Goal: Contribute content: Contribute content

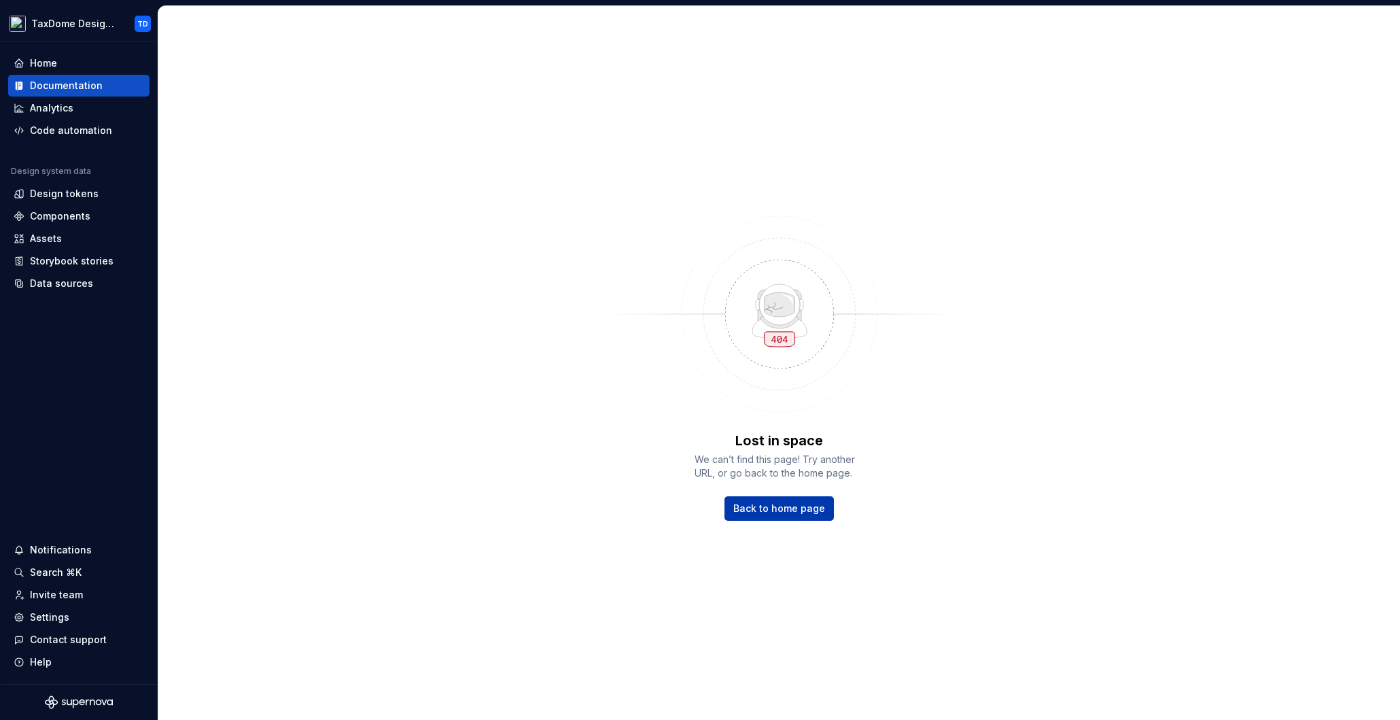
click at [768, 512] on span "Back to home page" at bounding box center [779, 508] width 92 height 14
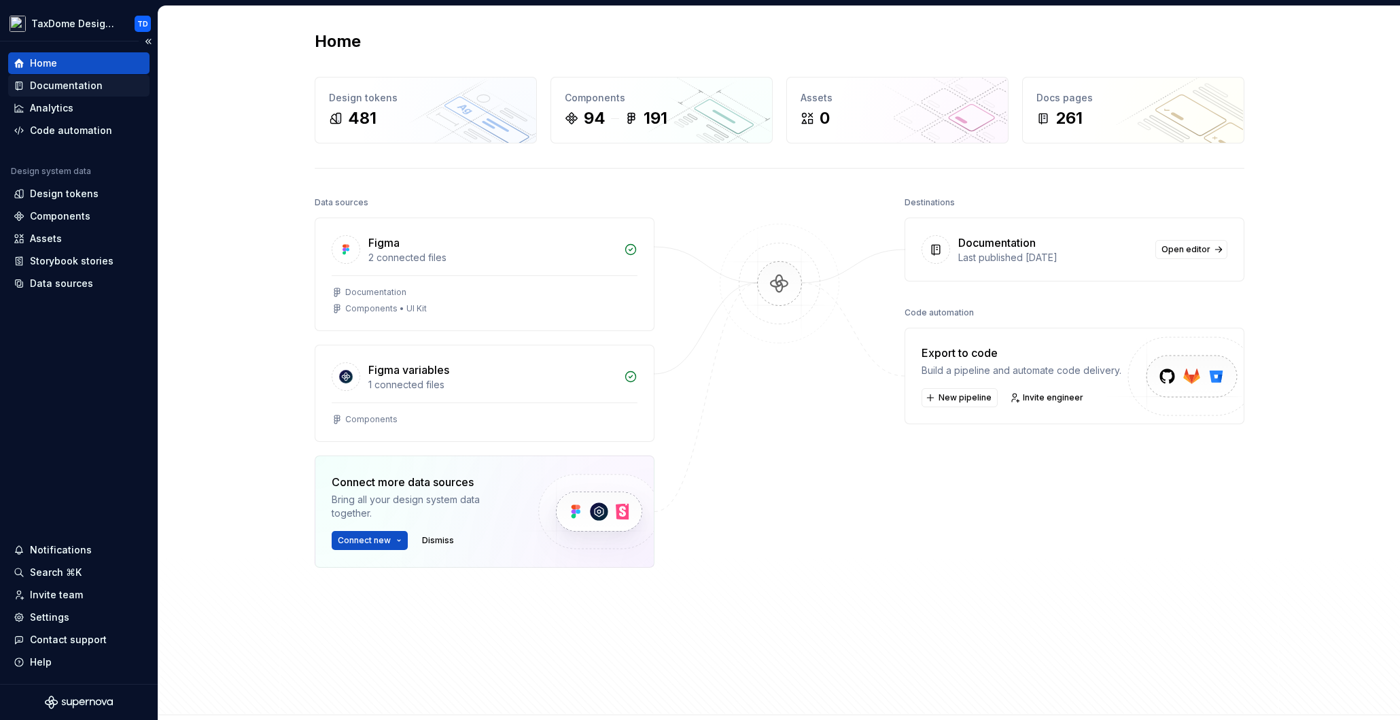
click at [75, 86] on div "Documentation" at bounding box center [66, 86] width 73 height 14
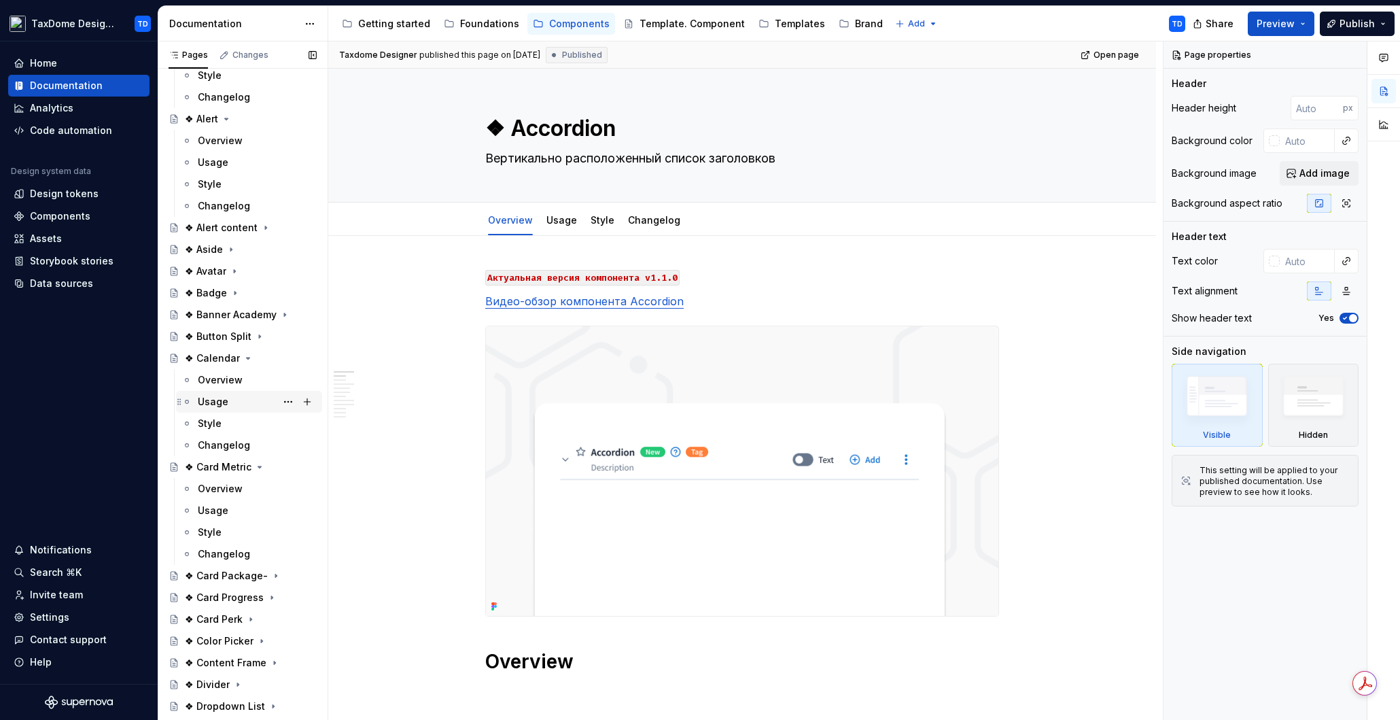
scroll to position [103, 0]
click at [247, 353] on icon "Page tree" at bounding box center [248, 353] width 3 height 1
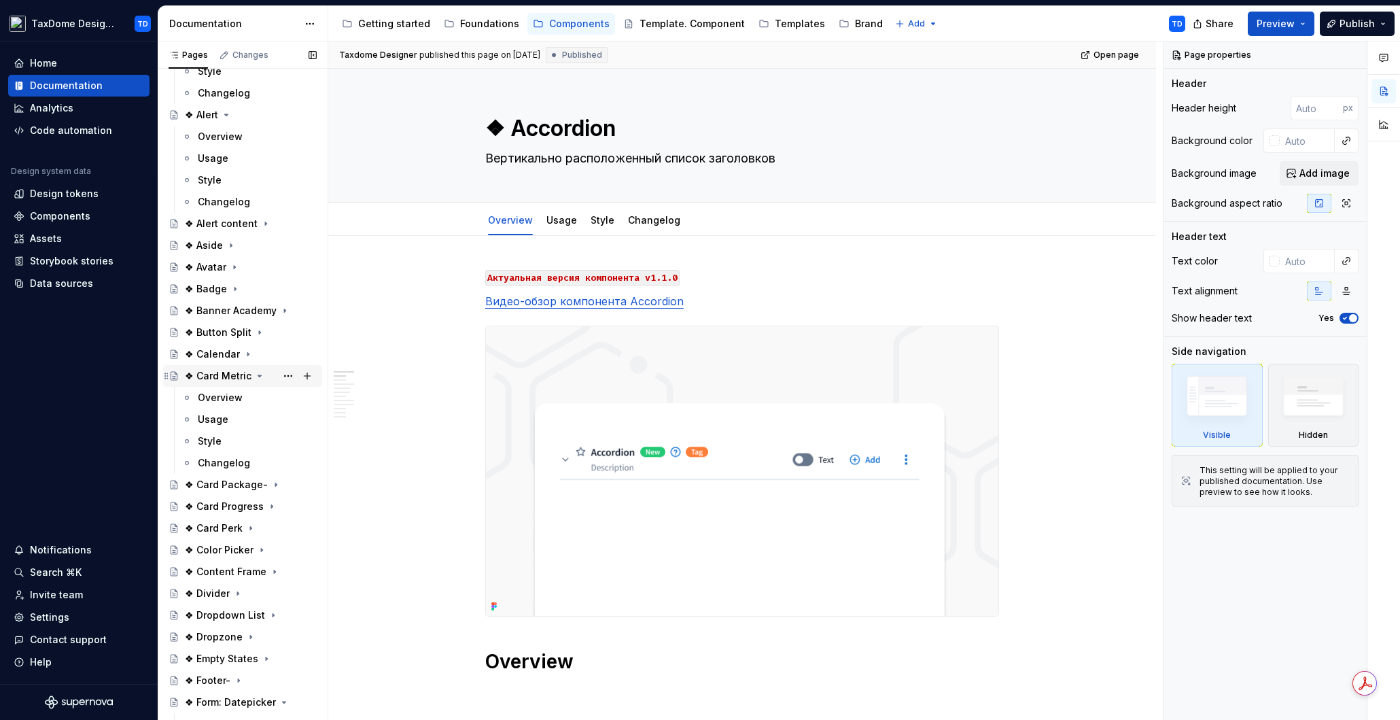
click at [254, 371] on icon "Page tree" at bounding box center [259, 375] width 11 height 11
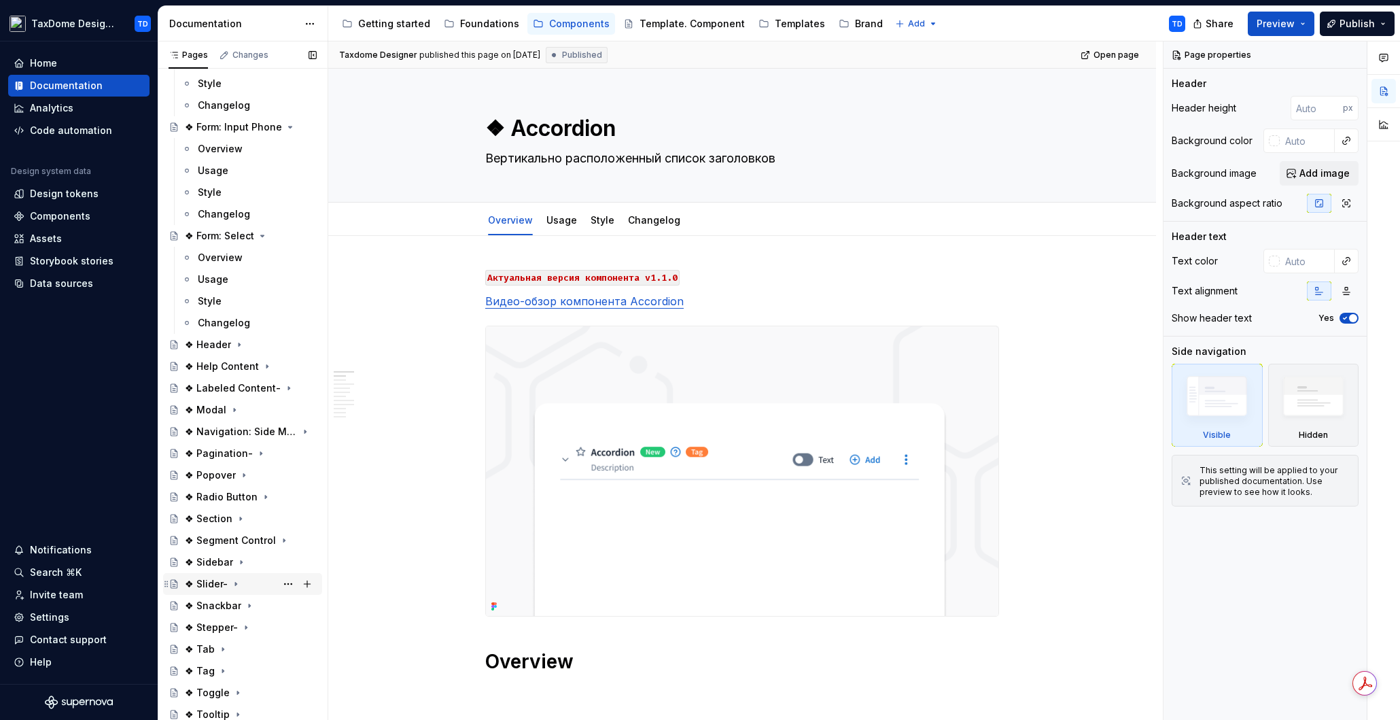
scroll to position [724, 0]
click at [279, 623] on button "Page tree" at bounding box center [288, 625] width 19 height 19
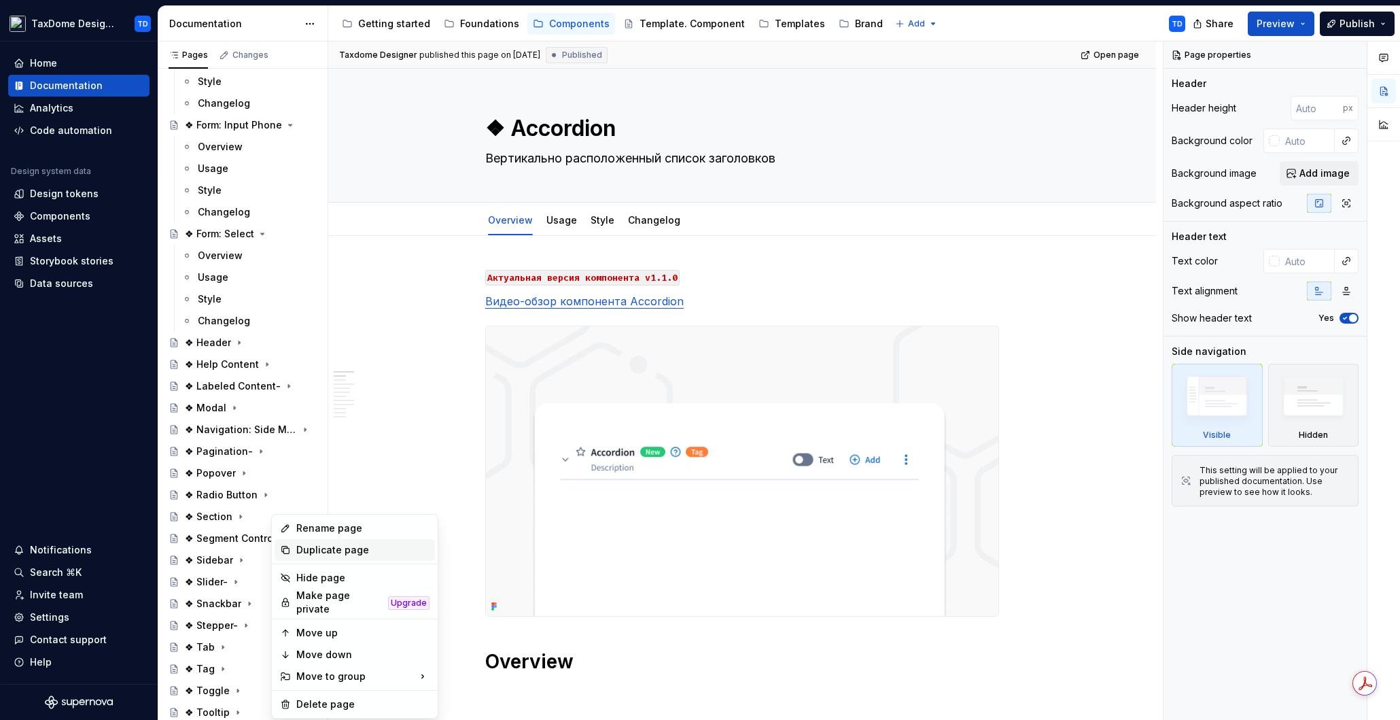
click at [321, 551] on div "Duplicate page" at bounding box center [362, 550] width 133 height 14
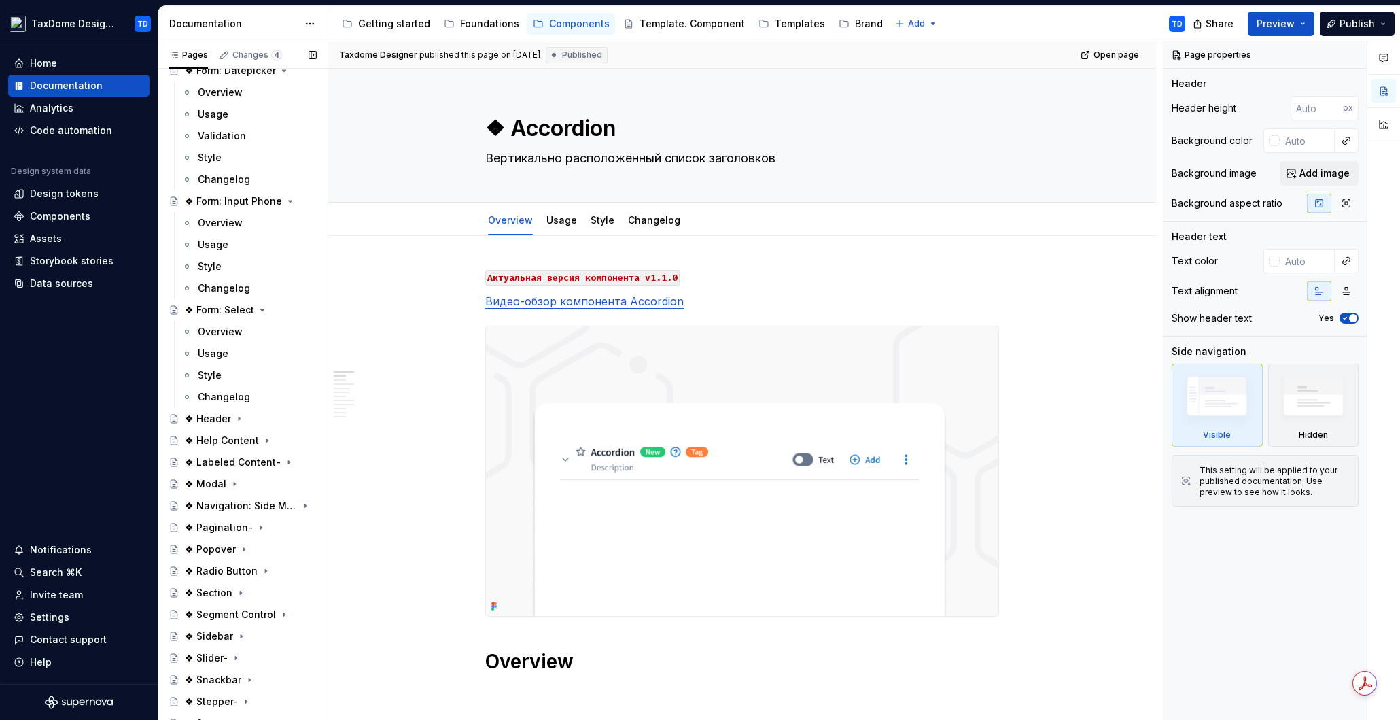
scroll to position [200, 0]
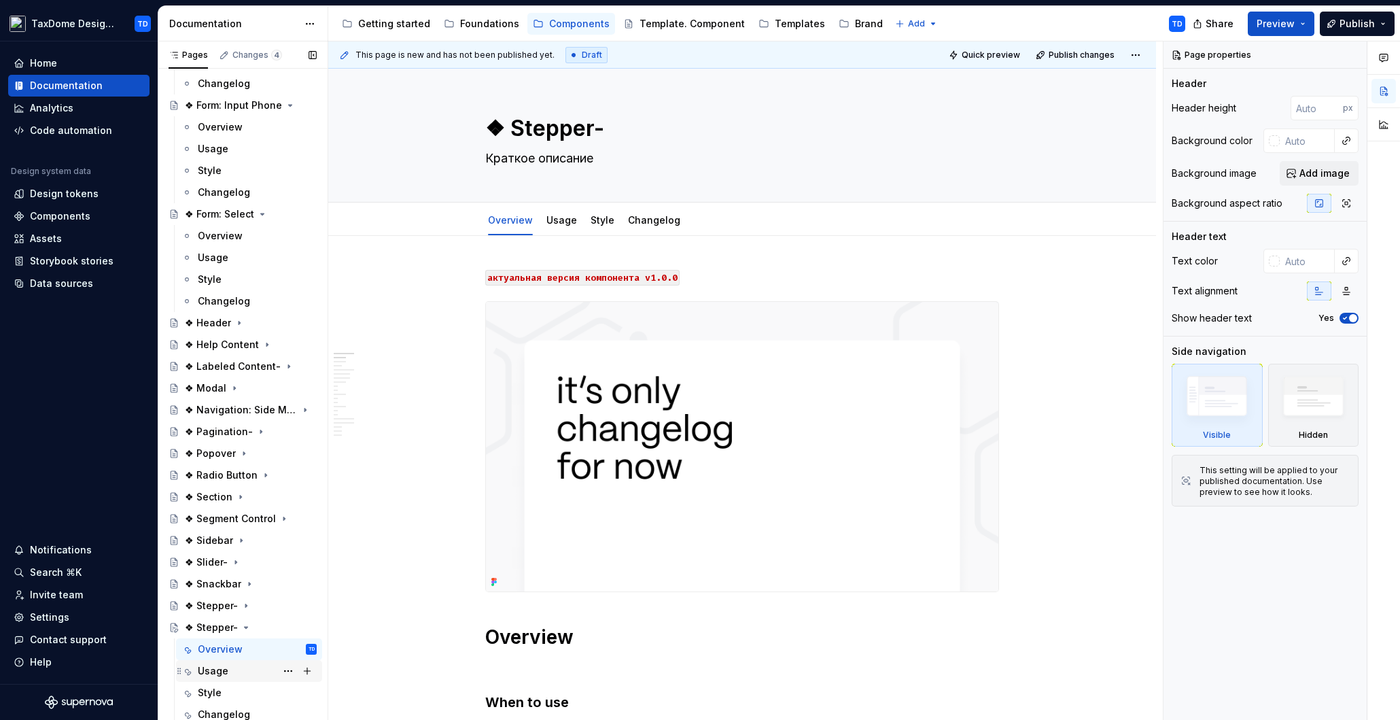
scroll to position [774, 0]
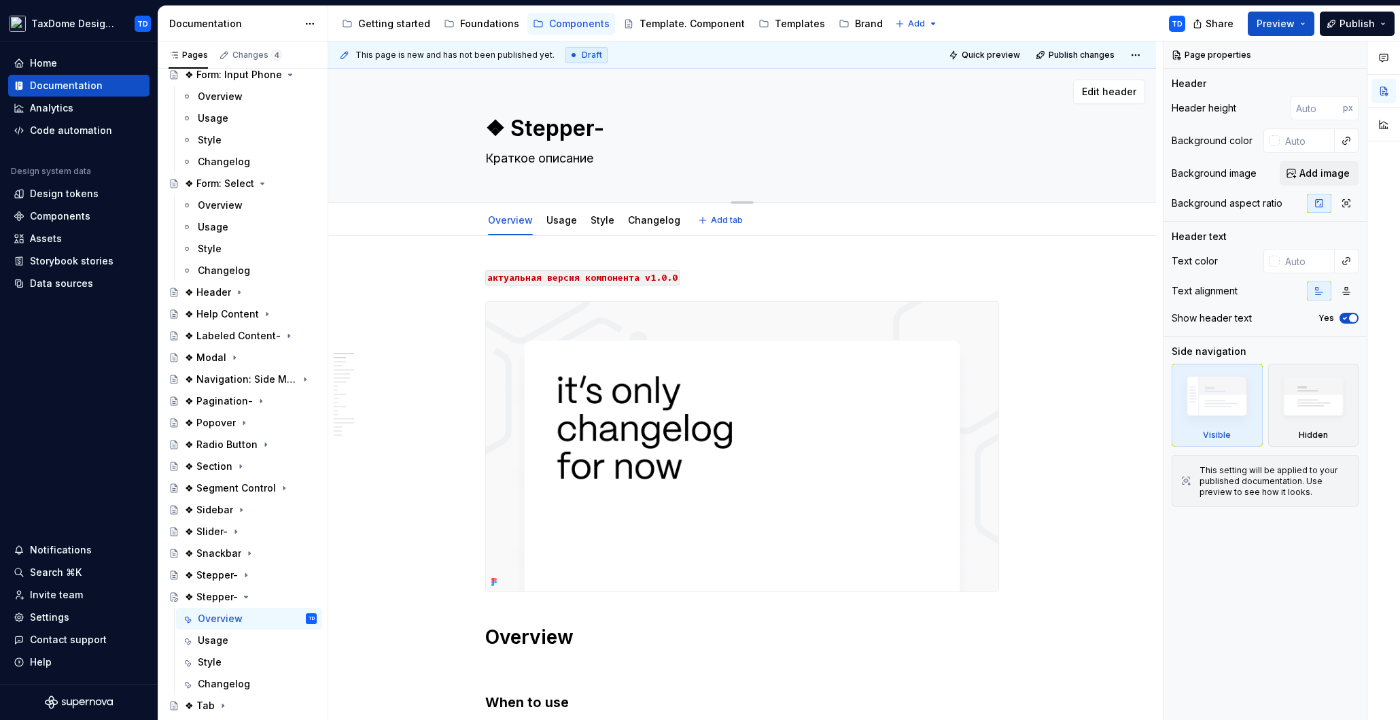
click at [578, 142] on textarea "❖ Stepper-" at bounding box center [739, 128] width 514 height 33
click at [595, 128] on textarea "❖ Stepper-" at bounding box center [739, 128] width 514 height 33
click at [589, 129] on textarea "❖ Stepper-" at bounding box center [739, 128] width 514 height 33
type textarea "*"
type textarea "❖ Stepper -"
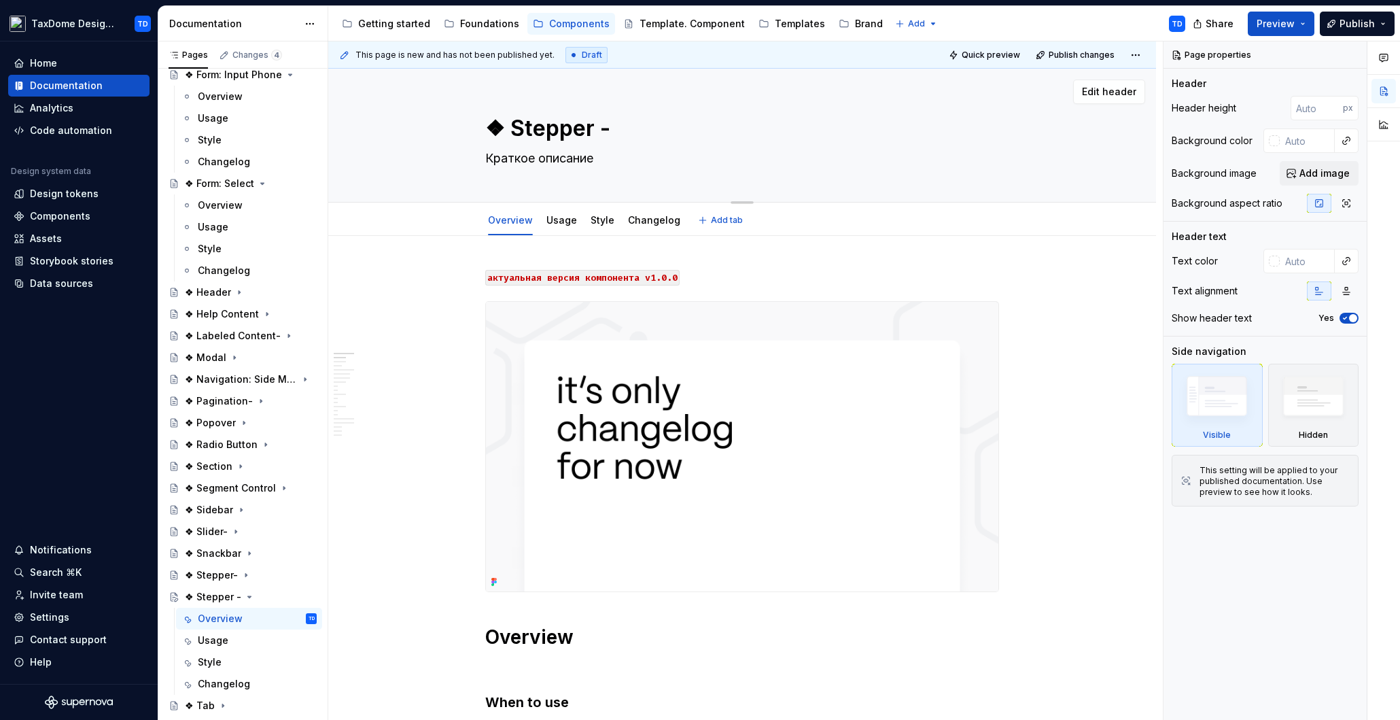
type textarea "*"
type textarea "❖ Stepper Д-"
type textarea "*"
type textarea "❖ [PERSON_NAME]-"
type textarea "*"
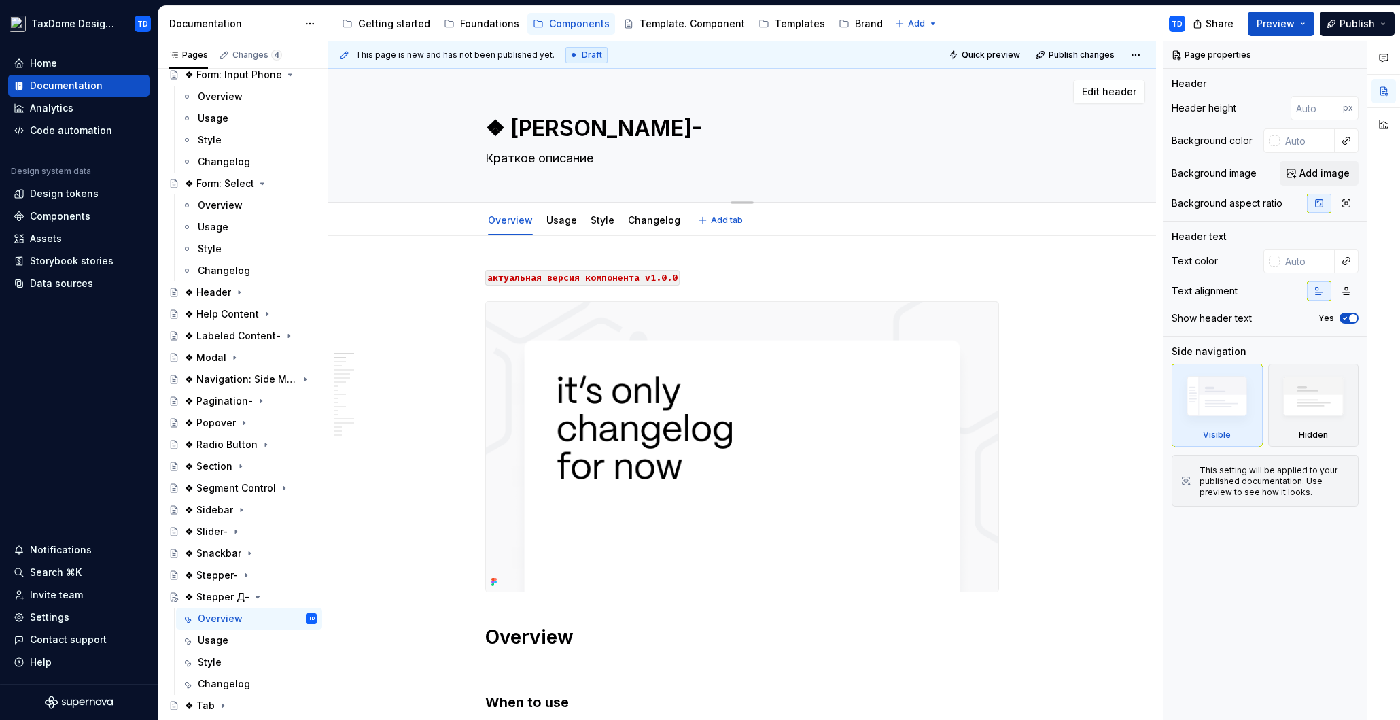
type textarea "❖ [PERSON_NAME]-"
type textarea "*"
type textarea "❖ Stepper Line-"
type textarea "*"
type textarea "❖ Stepper Line-"
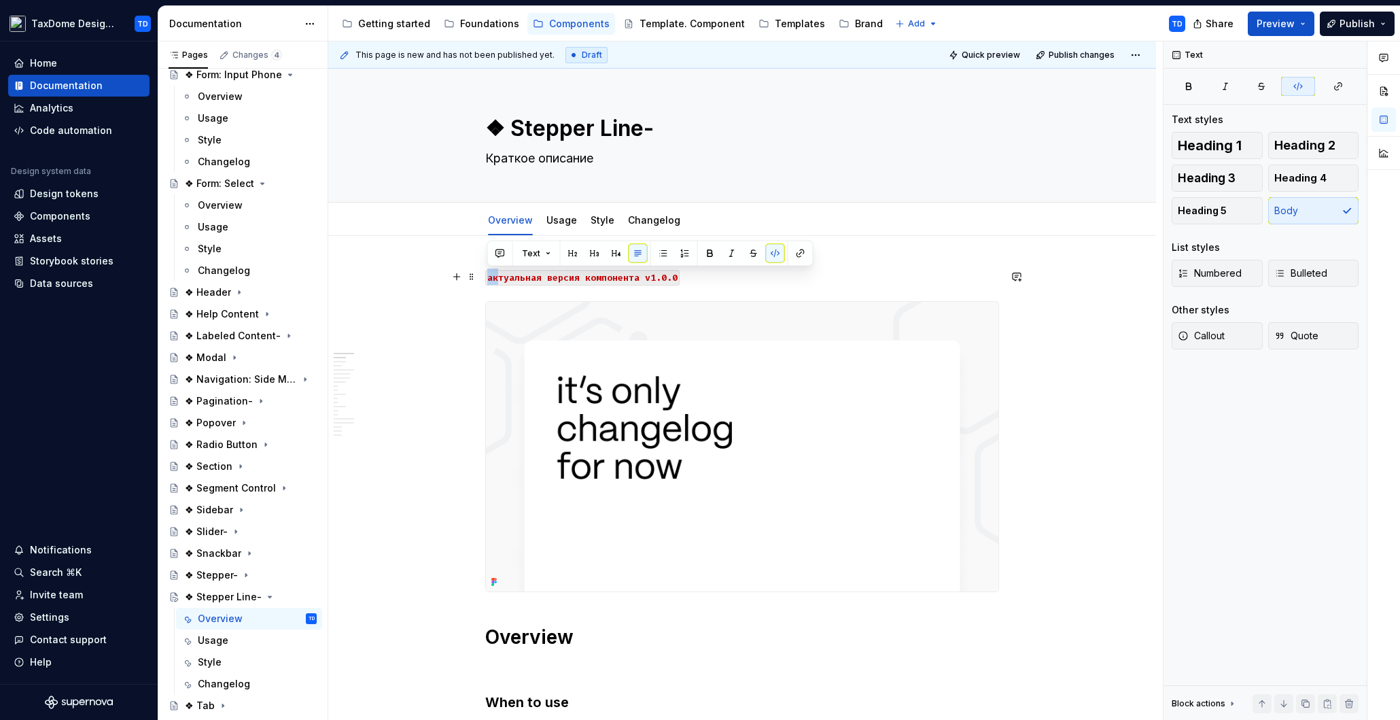
drag, startPoint x: 495, startPoint y: 273, endPoint x: 487, endPoint y: 275, distance: 8.3
click at [487, 275] on code "актуальная версия компонента v1.0.0" at bounding box center [582, 278] width 194 height 16
click at [491, 276] on code "актуальная версия компонента v1.0.0" at bounding box center [582, 278] width 194 height 16
type textarea "*"
click at [487, 277] on code "актуальная версия компонента v1.0.0" at bounding box center [582, 278] width 194 height 16
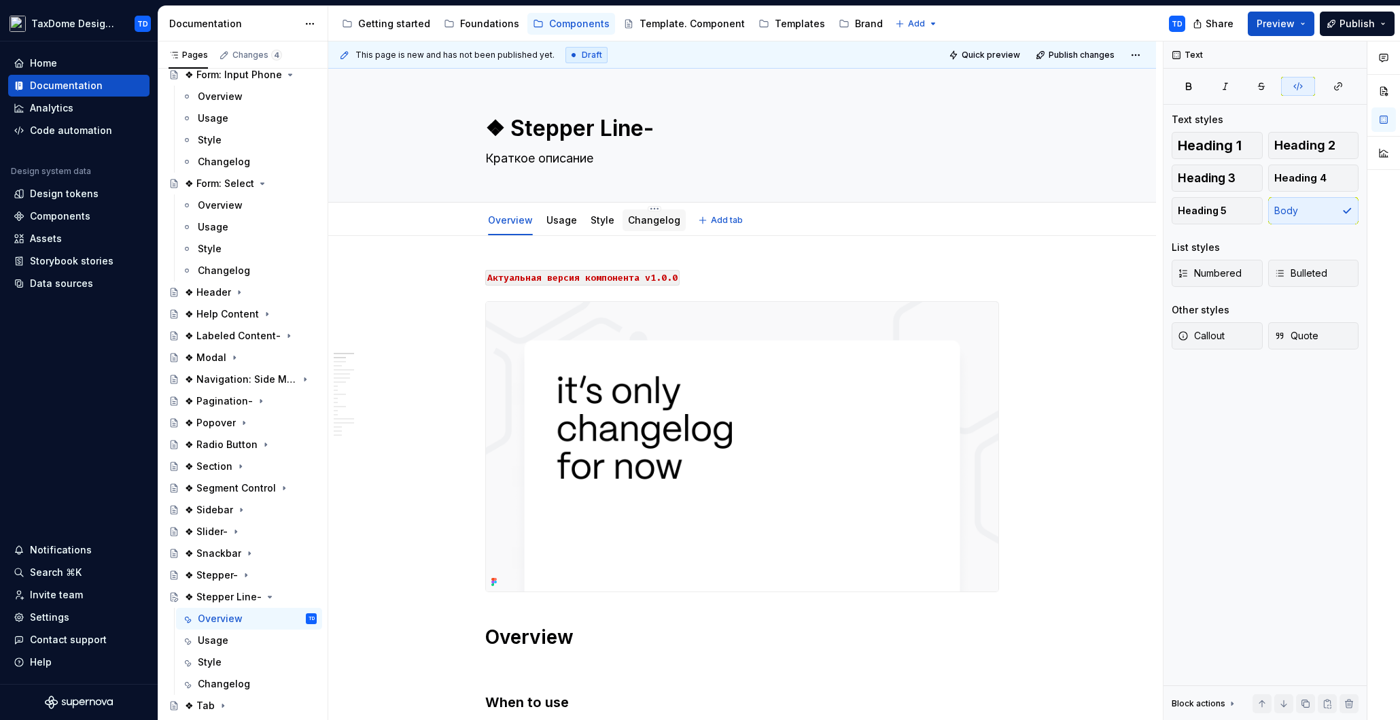
click at [648, 219] on link "Changelog" at bounding box center [654, 220] width 52 height 12
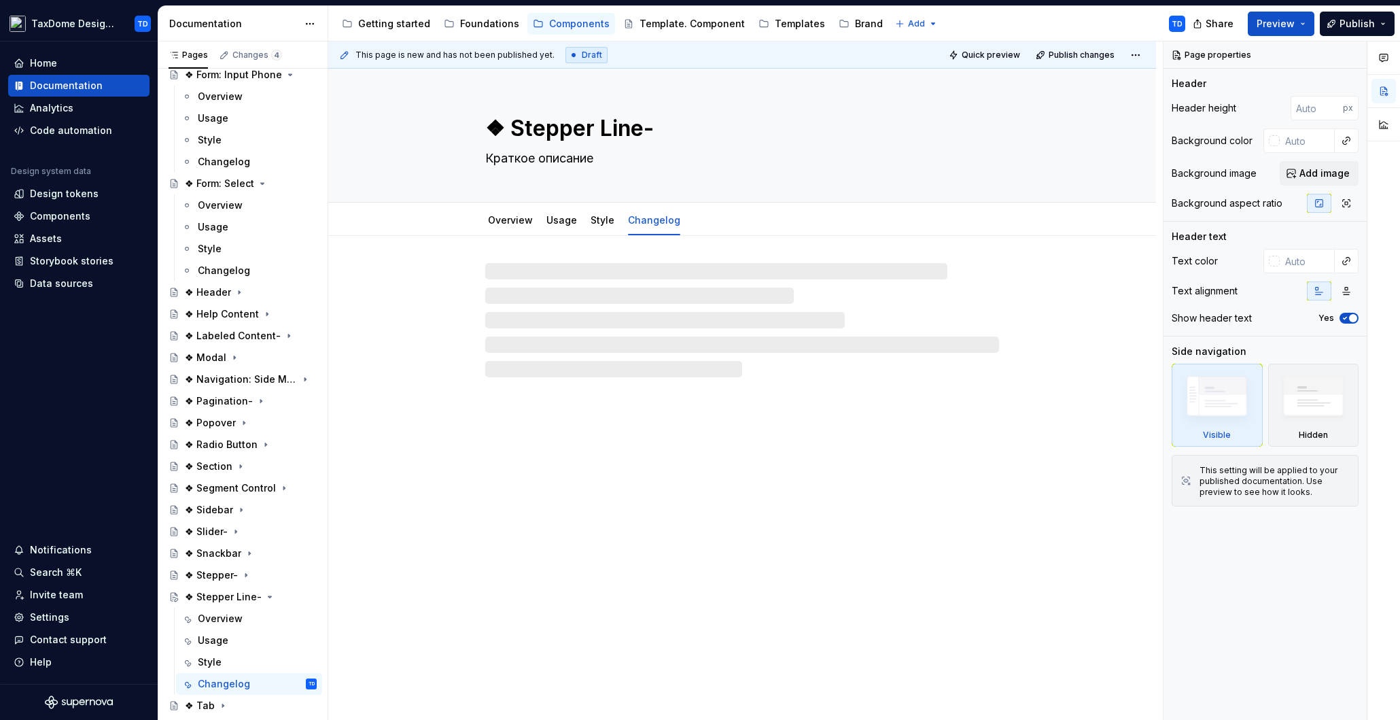
type textarea "*"
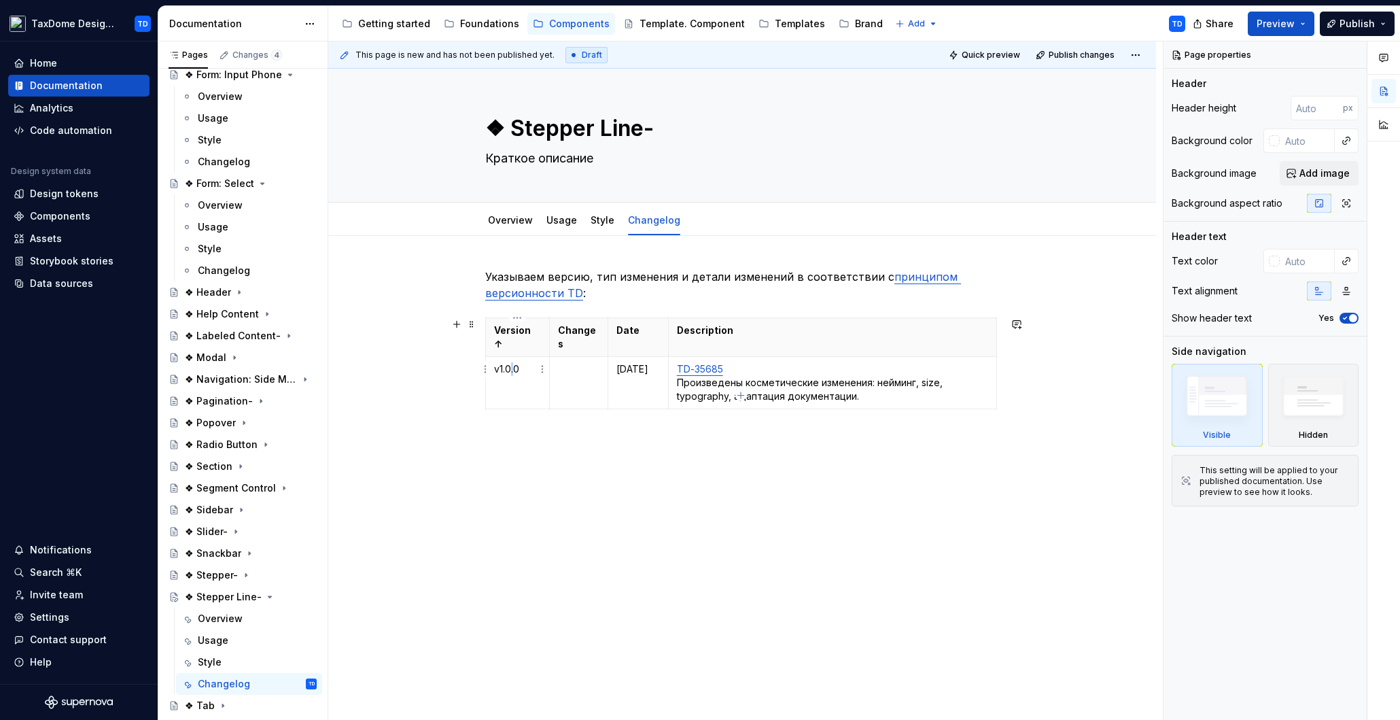
drag, startPoint x: 512, startPoint y: 354, endPoint x: 535, endPoint y: 356, distance: 22.5
click at [512, 362] on p "v1.0.0" at bounding box center [517, 369] width 47 height 14
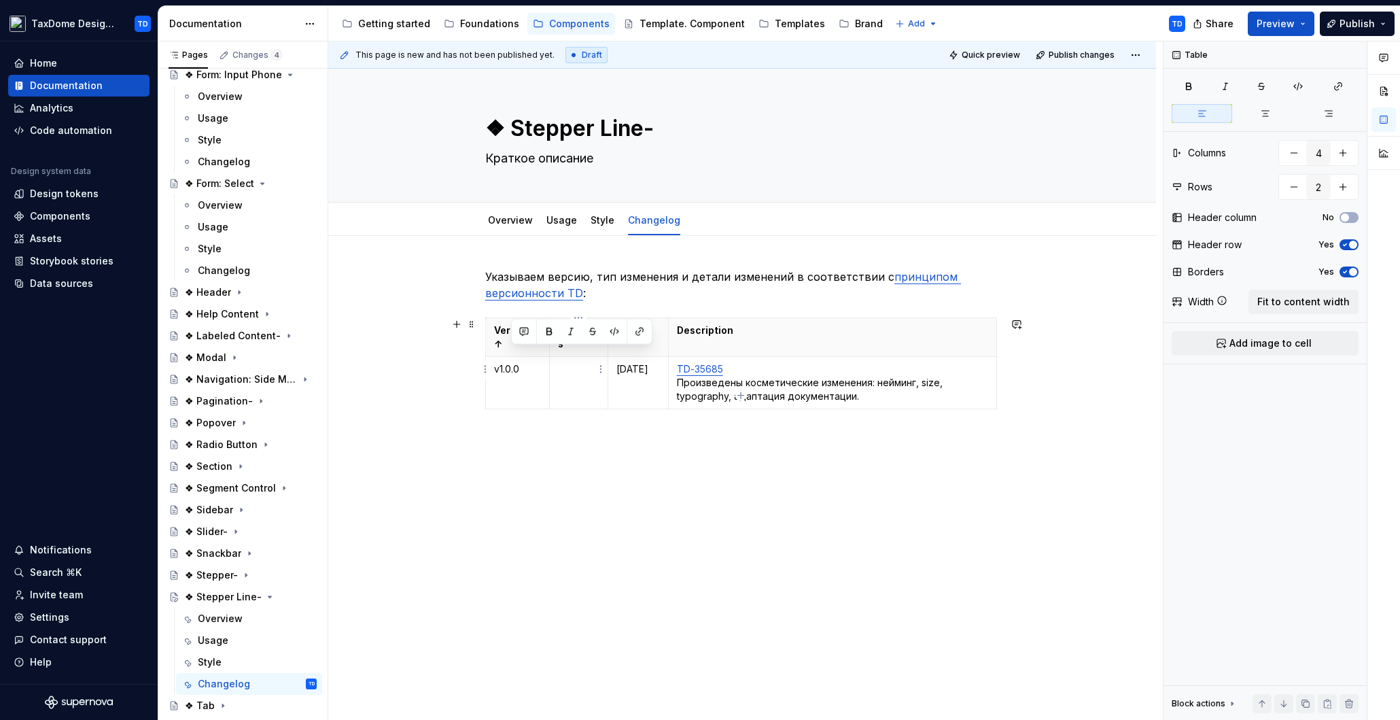
click at [565, 362] on p at bounding box center [578, 369] width 41 height 14
click at [623, 362] on p "[DATE]" at bounding box center [637, 369] width 43 height 14
drag, startPoint x: 667, startPoint y: 350, endPoint x: 683, endPoint y: 350, distance: 16.3
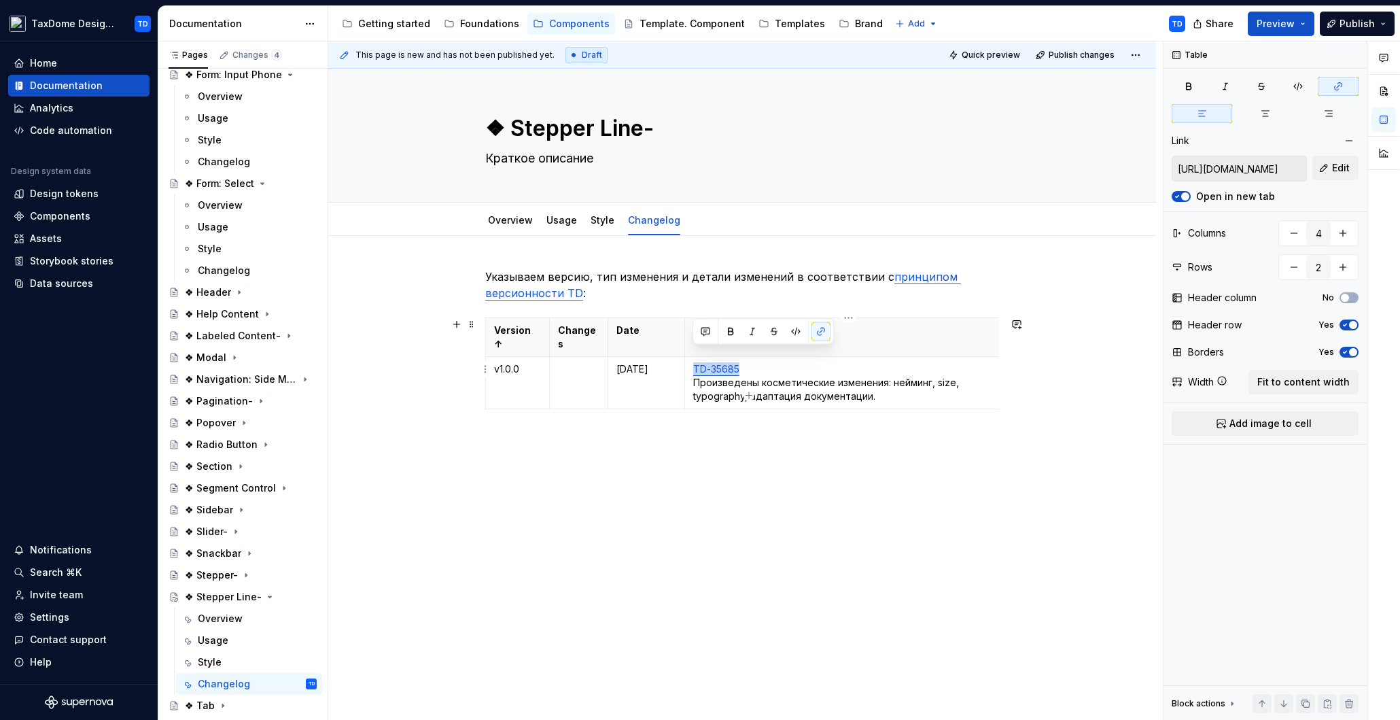
drag, startPoint x: 740, startPoint y: 354, endPoint x: 691, endPoint y: 354, distance: 48.9
click at [691, 357] on td "TD-35685 Произведены косметические изменения: нейминг, size, typography, адапта…" at bounding box center [848, 383] width 328 height 52
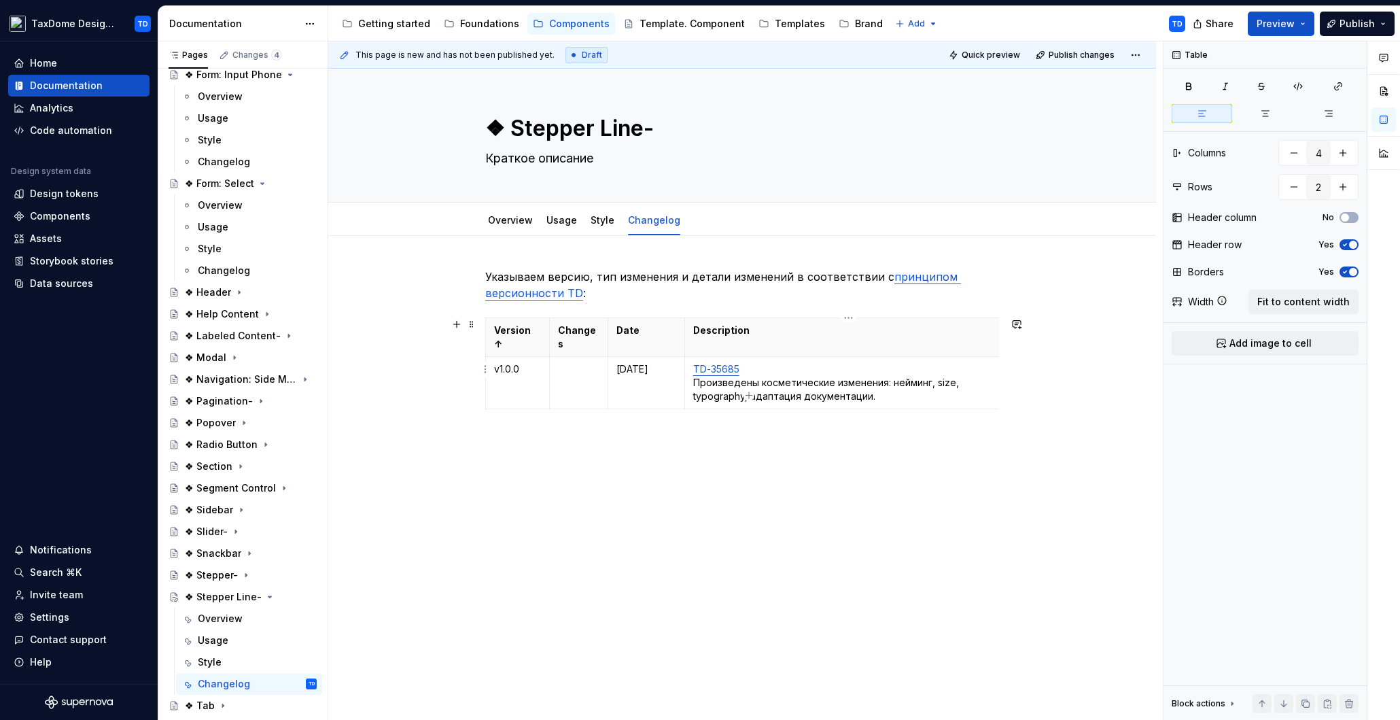
click at [746, 362] on p "TD-35685 Произведены косметические изменения: нейминг, size, typography, адапта…" at bounding box center [848, 382] width 311 height 41
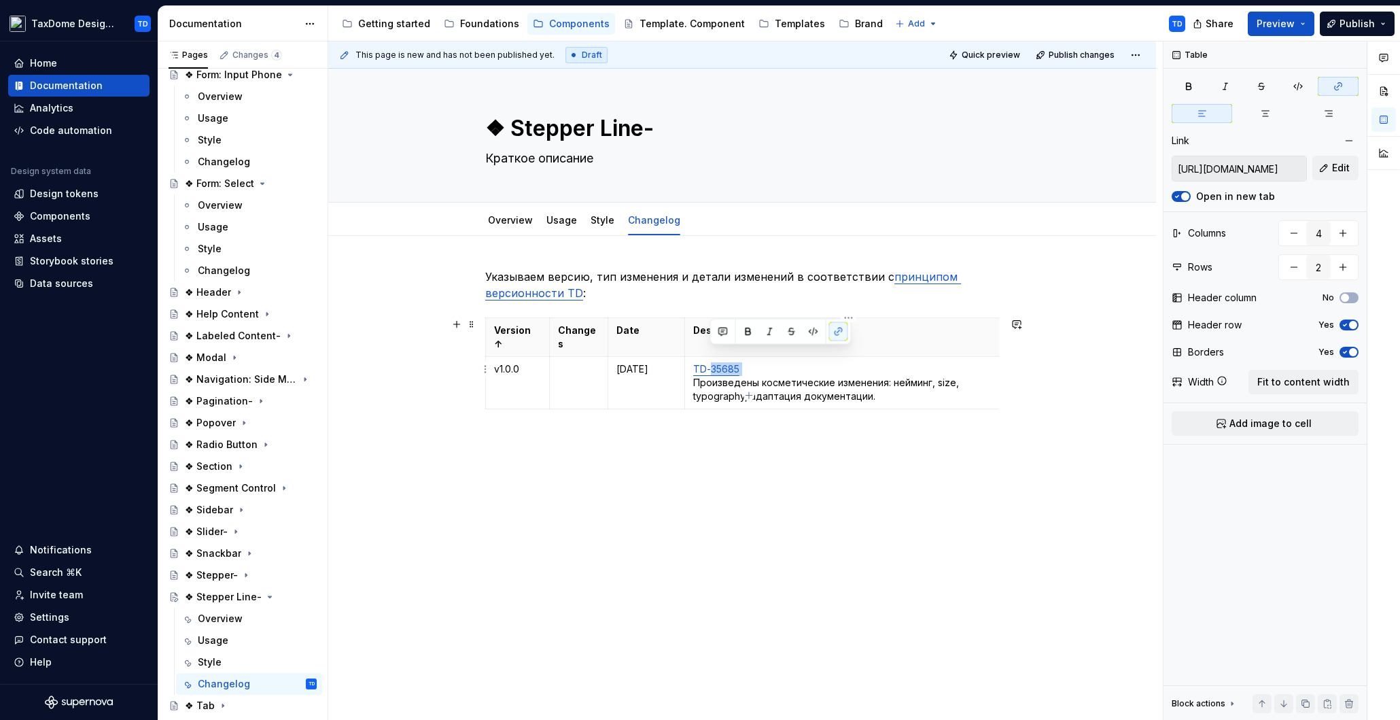
drag, startPoint x: 743, startPoint y: 353, endPoint x: 711, endPoint y: 354, distance: 31.9
click at [711, 362] on p "TD-35685 Произведены косметические изменения: нейминг, size, typography, адапта…" at bounding box center [848, 382] width 311 height 41
click at [713, 363] on link "TD-35685" at bounding box center [716, 369] width 46 height 12
drag, startPoint x: 743, startPoint y: 353, endPoint x: 692, endPoint y: 351, distance: 51.7
click at [692, 357] on td "TD-35685 Произведены косметические изменения: нейминг, size, typography, адапта…" at bounding box center [848, 383] width 328 height 52
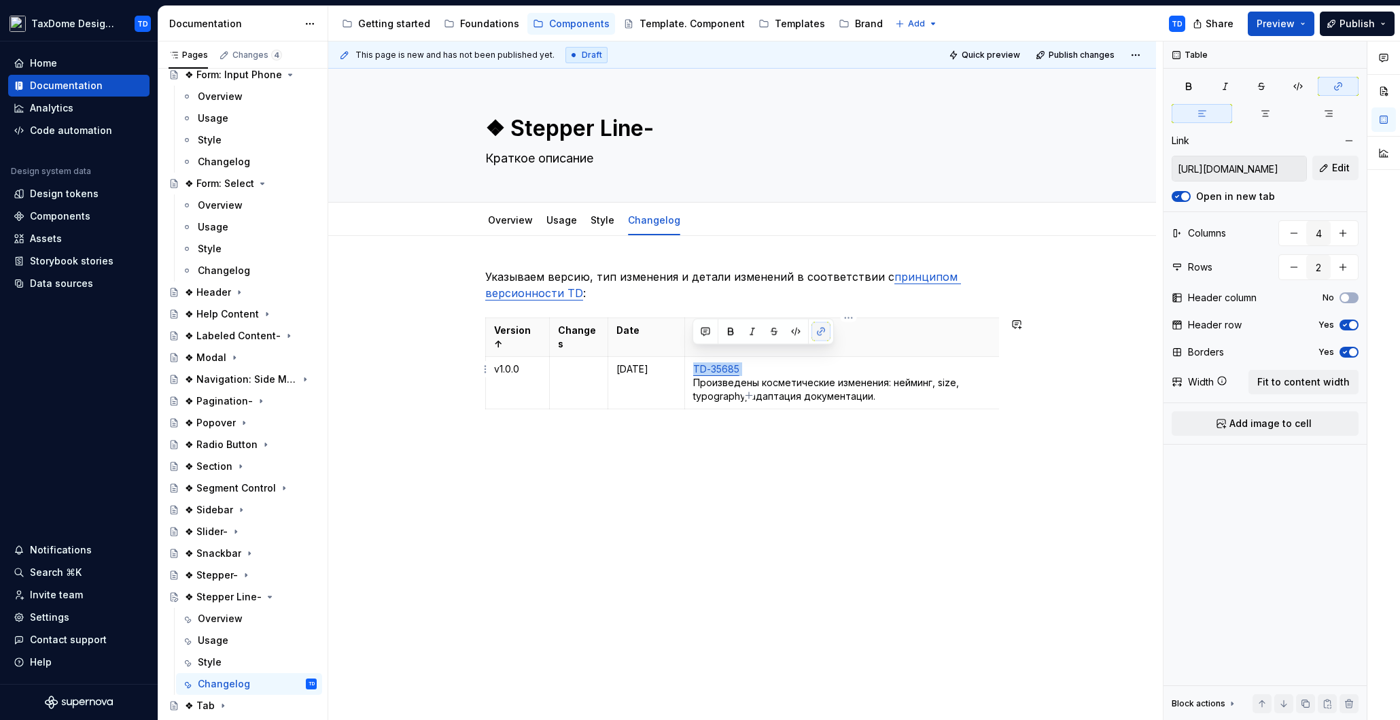
click at [826, 332] on button "button" at bounding box center [820, 331] width 19 height 19
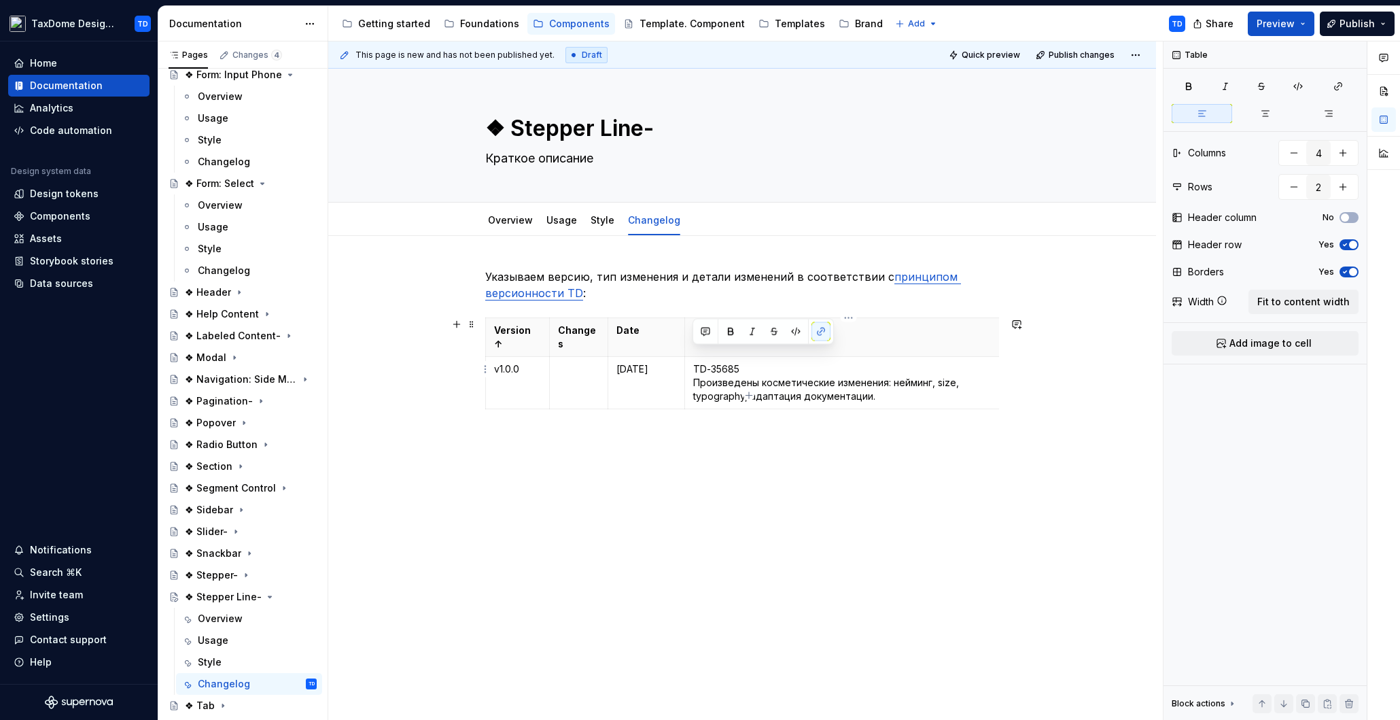
click at [741, 362] on p "TD-35685 Произведены косметические изменения: нейминг, size, typography, адапта…" at bounding box center [848, 382] width 311 height 41
drag, startPoint x: 737, startPoint y: 353, endPoint x: 711, endPoint y: 351, distance: 26.0
click at [711, 362] on p "TD-35685 Произведены косметические изменения: нейминг, size, typography, адапта…" at bounding box center [848, 382] width 311 height 41
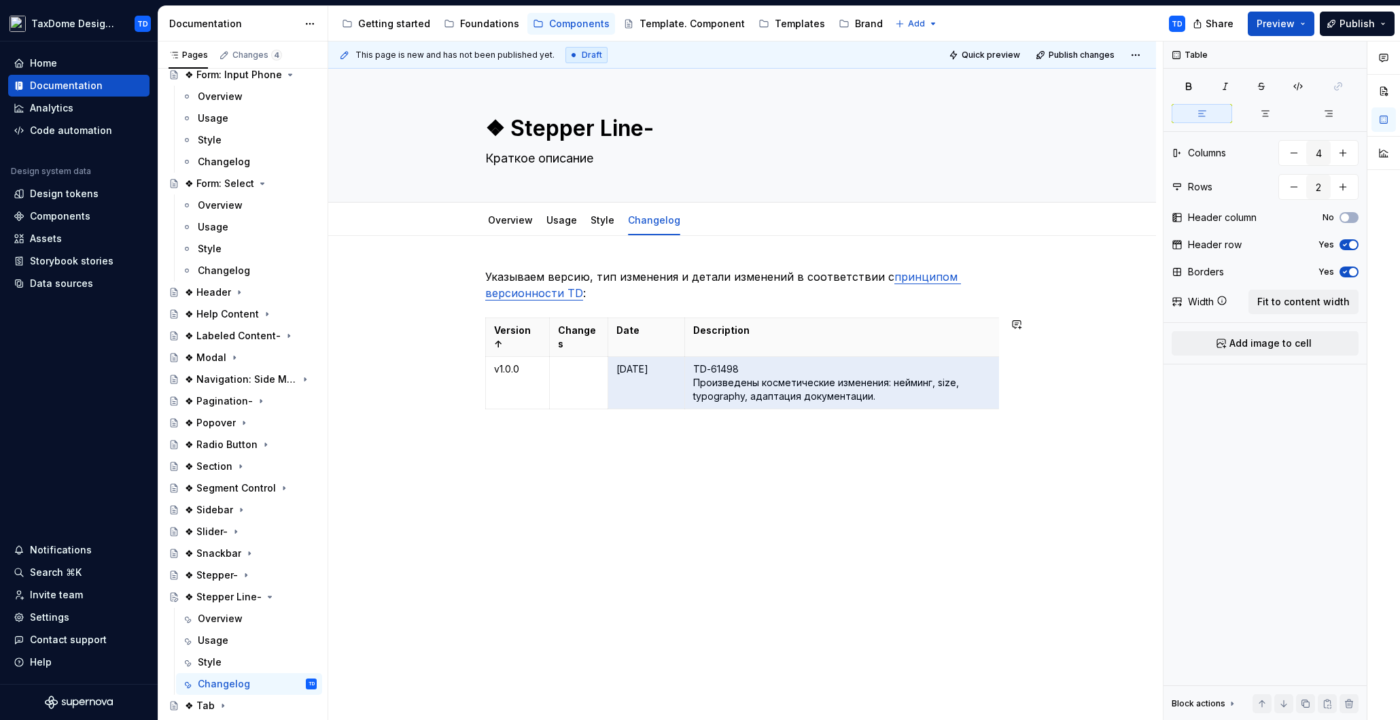
type textarea "*"
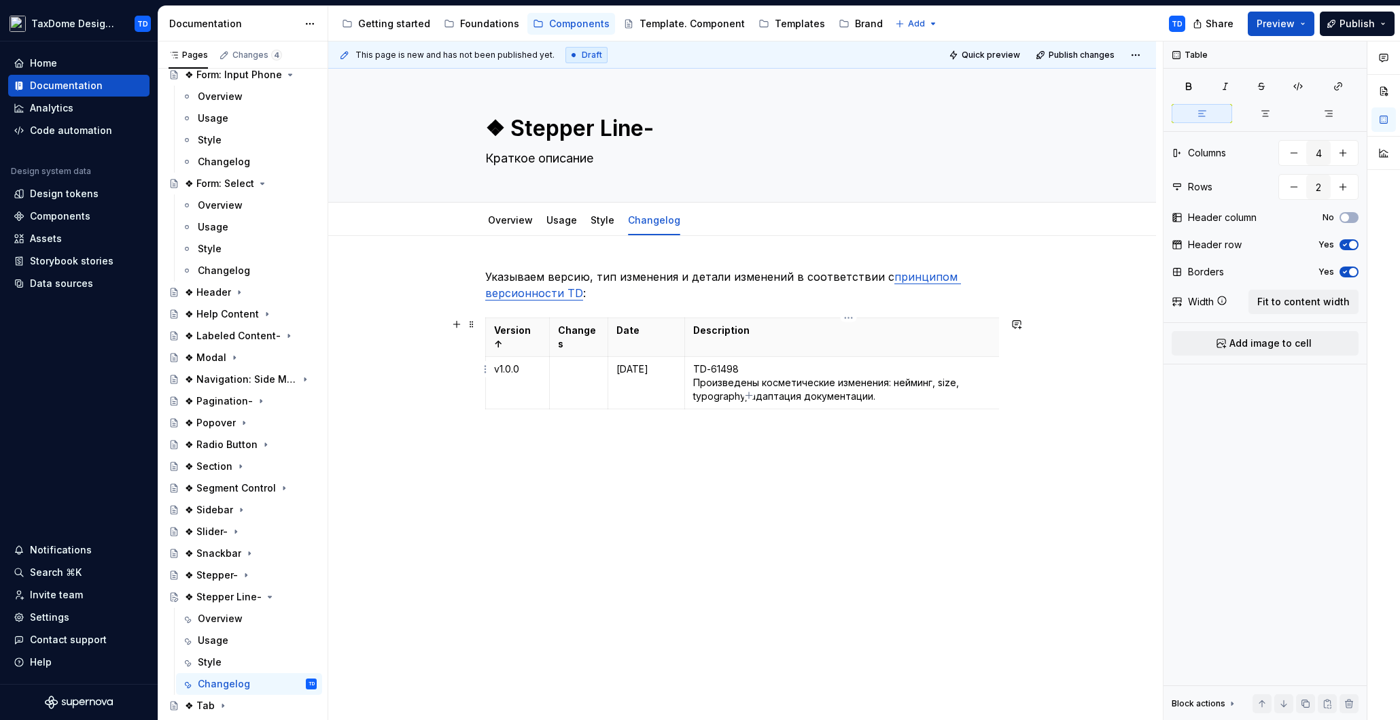
click at [747, 368] on p "TD-61498 Произведены косметические изменения: нейминг, size, typography, адапта…" at bounding box center [848, 382] width 311 height 41
drag, startPoint x: 736, startPoint y: 353, endPoint x: 691, endPoint y: 353, distance: 44.9
click at [691, 357] on td "TD-61498 Произведены косметические изменения: нейминг, size, typography, адапта…" at bounding box center [848, 383] width 328 height 52
click at [817, 328] on button "button" at bounding box center [820, 331] width 19 height 19
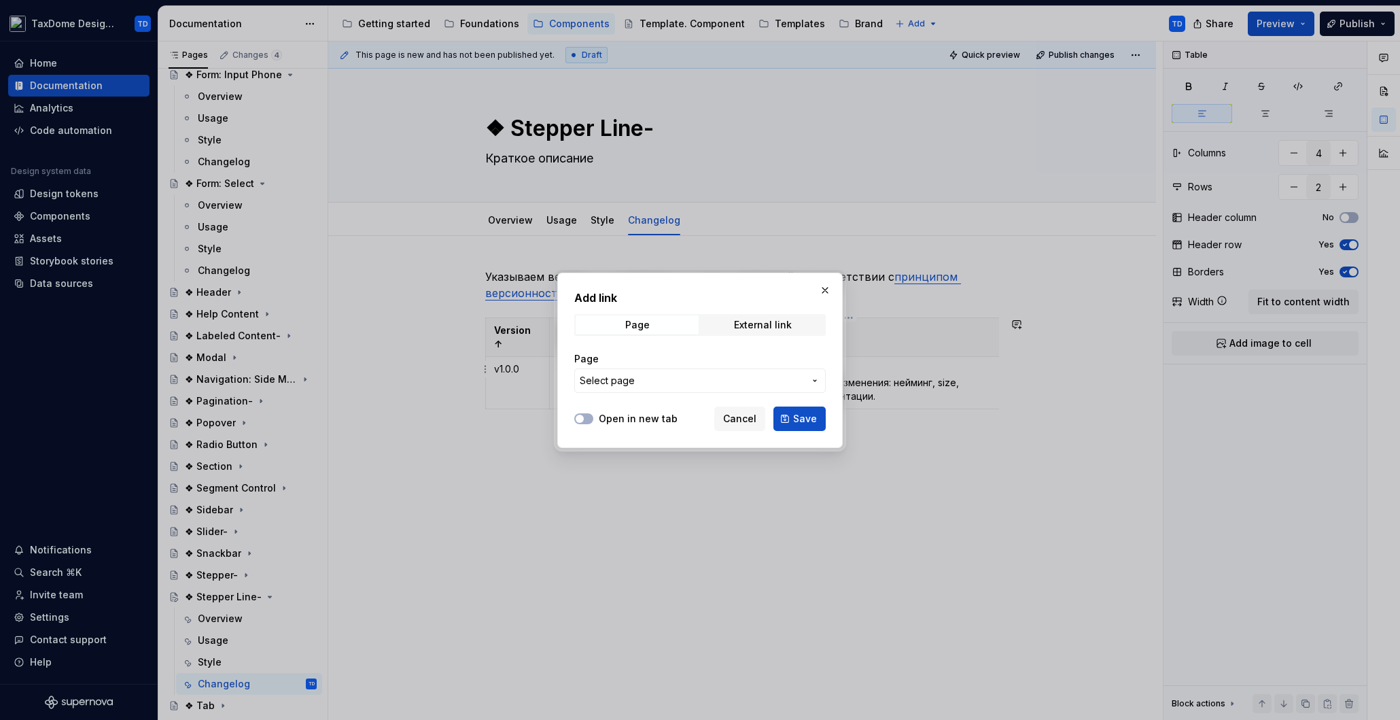
click at [777, 329] on div "External link" at bounding box center [763, 324] width 58 height 11
drag, startPoint x: 687, startPoint y: 376, endPoint x: 703, endPoint y: 378, distance: 15.9
click at [687, 376] on input "URL" at bounding box center [699, 380] width 251 height 24
paste input "[URL][DOMAIN_NAME]"
type input "[URL][DOMAIN_NAME]"
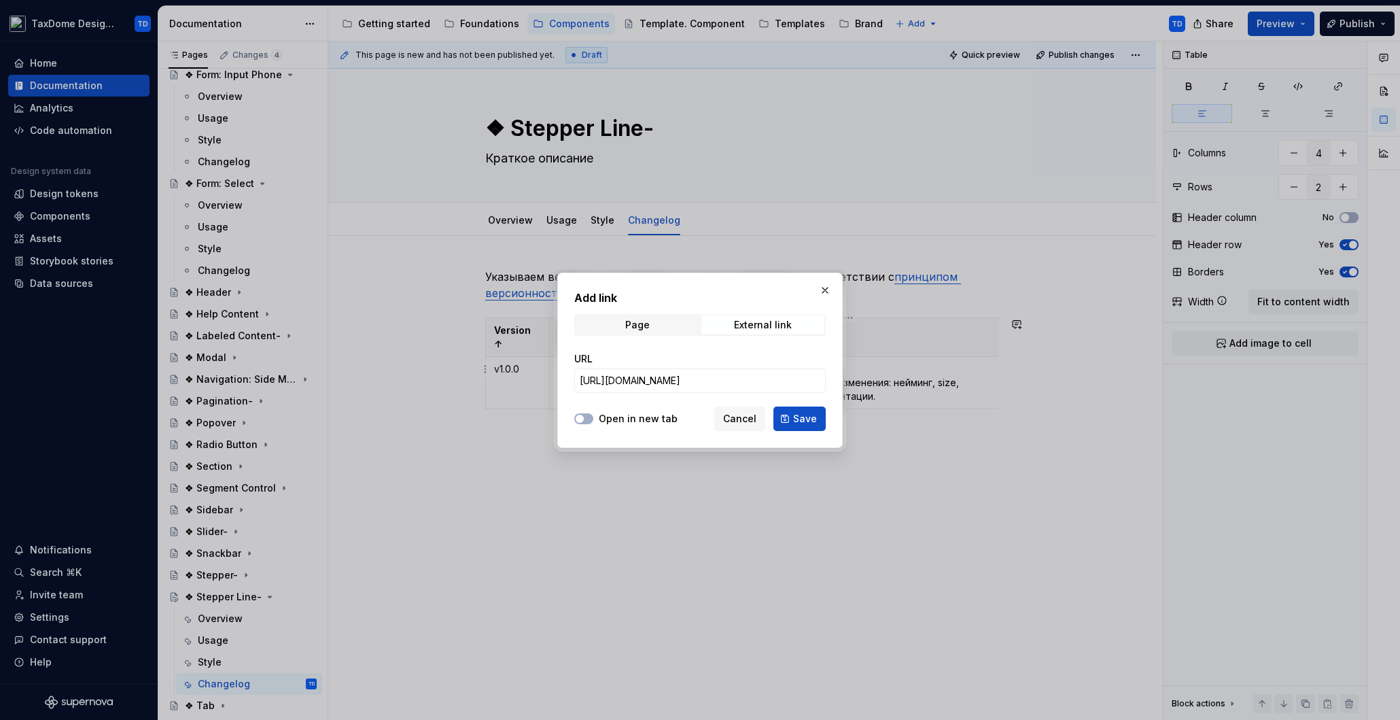
click at [611, 417] on label "Open in new tab" at bounding box center [638, 419] width 79 height 14
click at [593, 417] on button "Open in new tab" at bounding box center [583, 418] width 19 height 11
drag, startPoint x: 819, startPoint y: 419, endPoint x: 828, endPoint y: 418, distance: 8.3
click at [819, 419] on button "Save" at bounding box center [799, 418] width 52 height 24
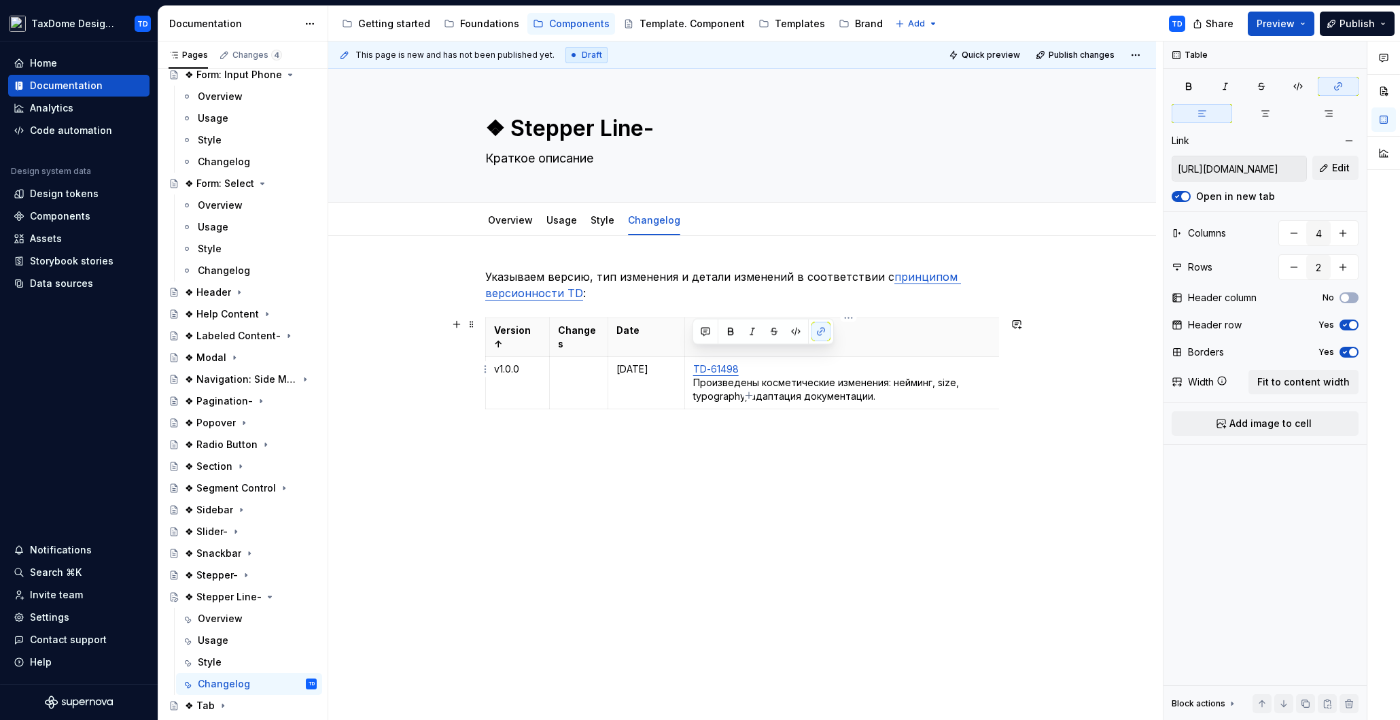
click at [837, 373] on p "TD-61498 Произведены косметические изменения: нейминг, size, typography, адапта…" at bounding box center [848, 382] width 311 height 41
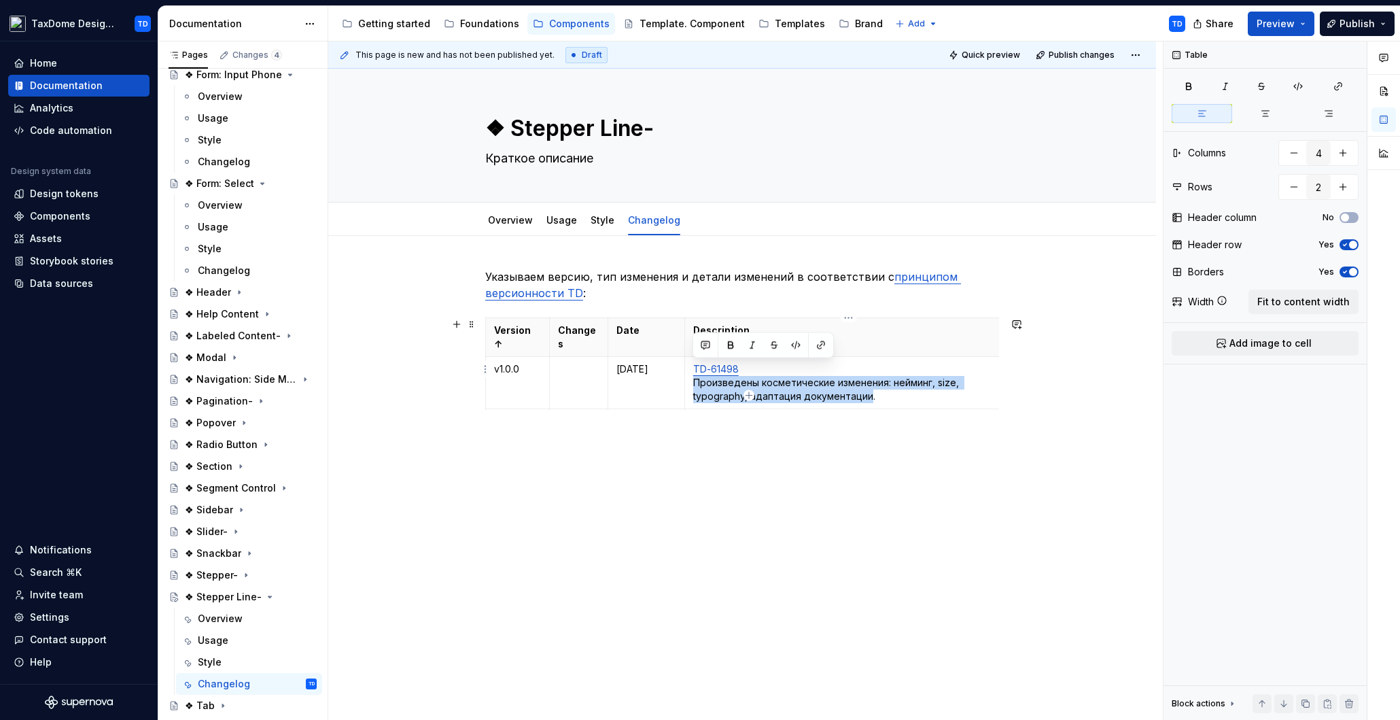
drag, startPoint x: 868, startPoint y: 383, endPoint x: 693, endPoint y: 374, distance: 174.9
click at [693, 374] on p "TD-61498 Произведены косметические изменения: нейминг, size, typography, адапта…" at bounding box center [848, 382] width 311 height 41
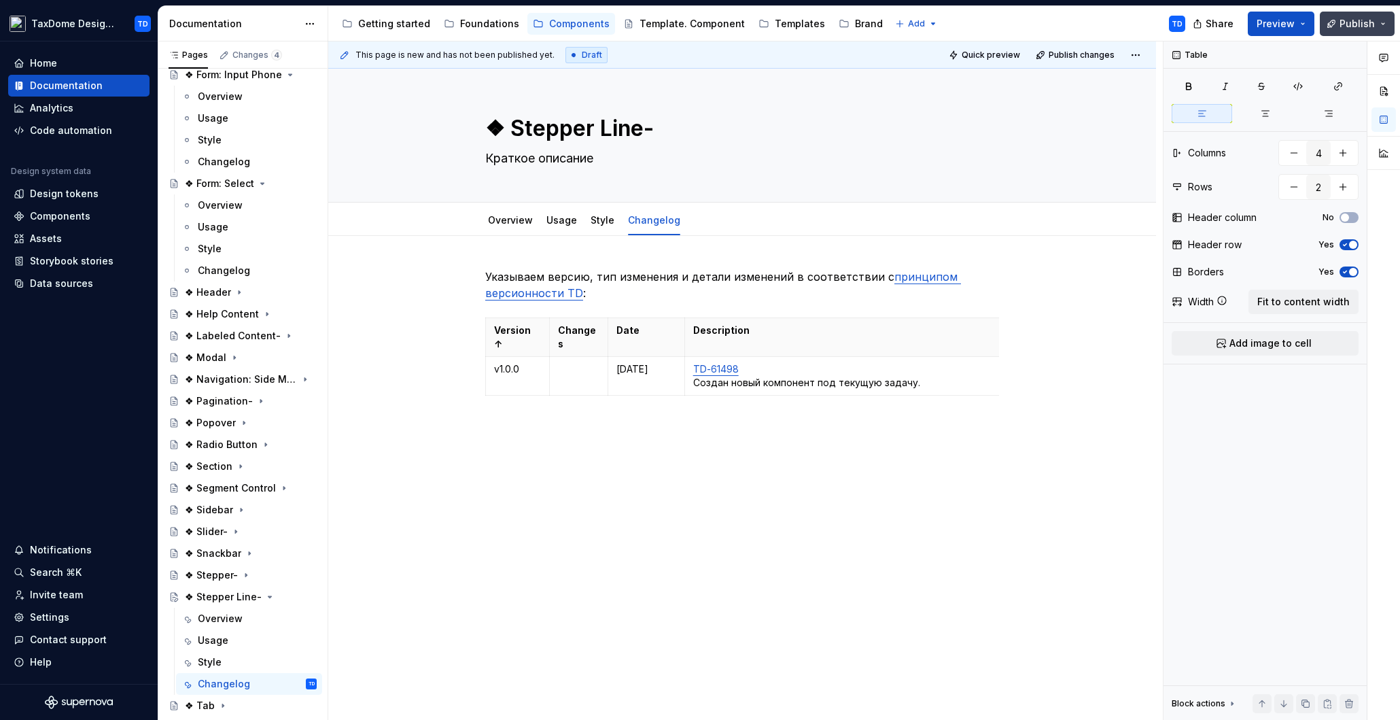
click at [1370, 21] on span "Publish" at bounding box center [1356, 24] width 35 height 14
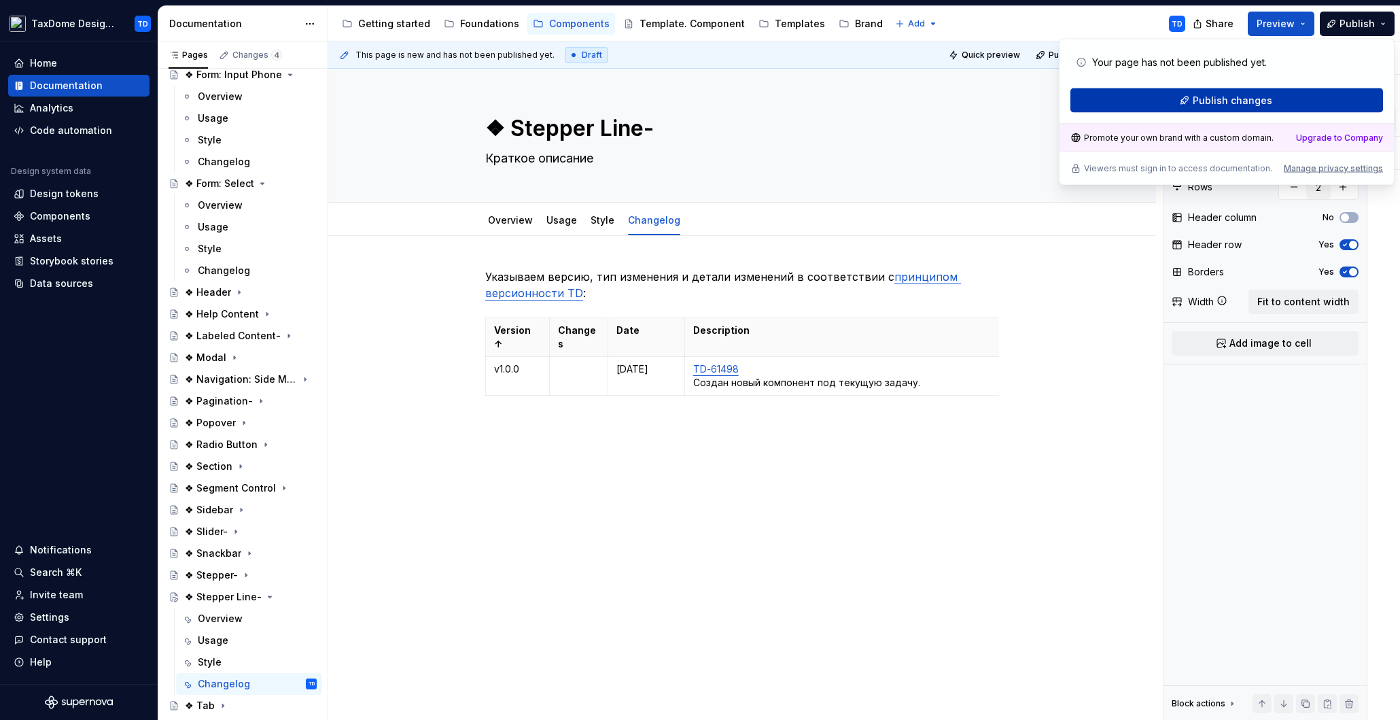
click at [1242, 106] on span "Publish changes" at bounding box center [1231, 101] width 79 height 14
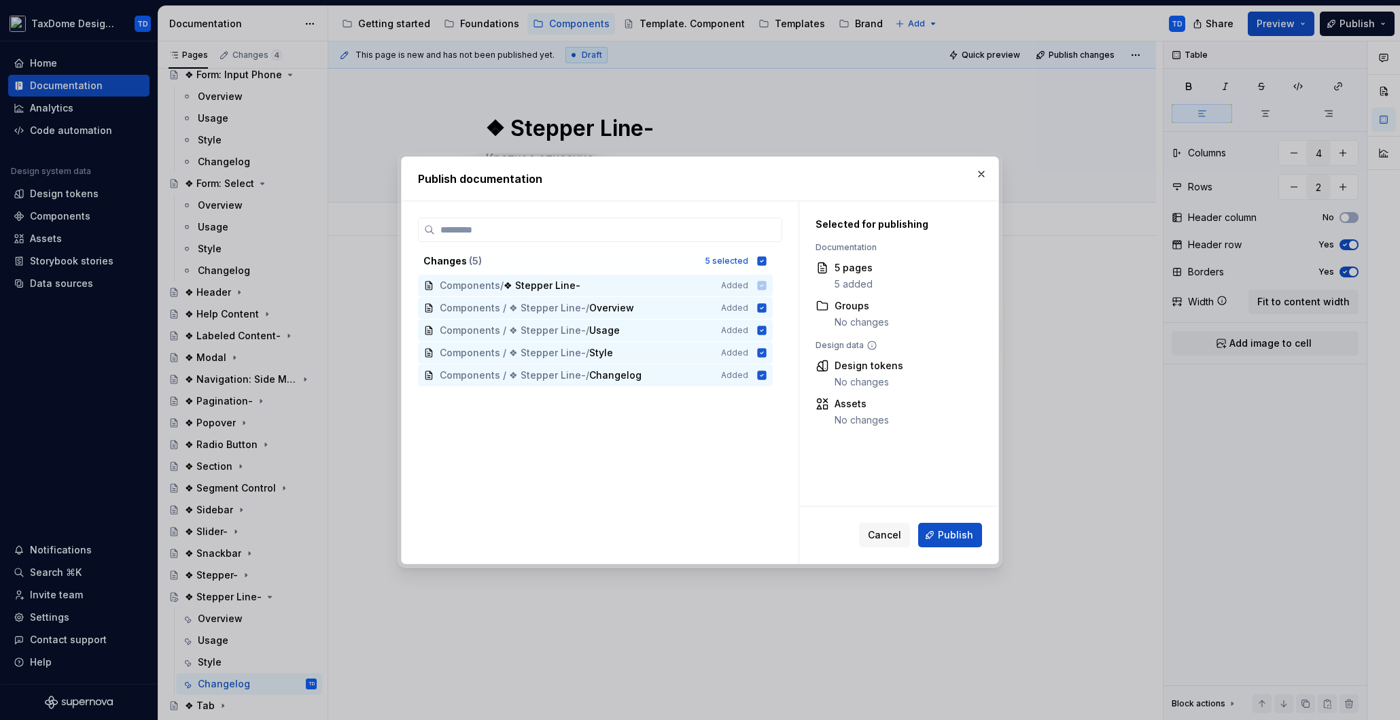
drag, startPoint x: 953, startPoint y: 535, endPoint x: 963, endPoint y: 508, distance: 28.8
click at [953, 535] on span "Publish" at bounding box center [955, 535] width 35 height 14
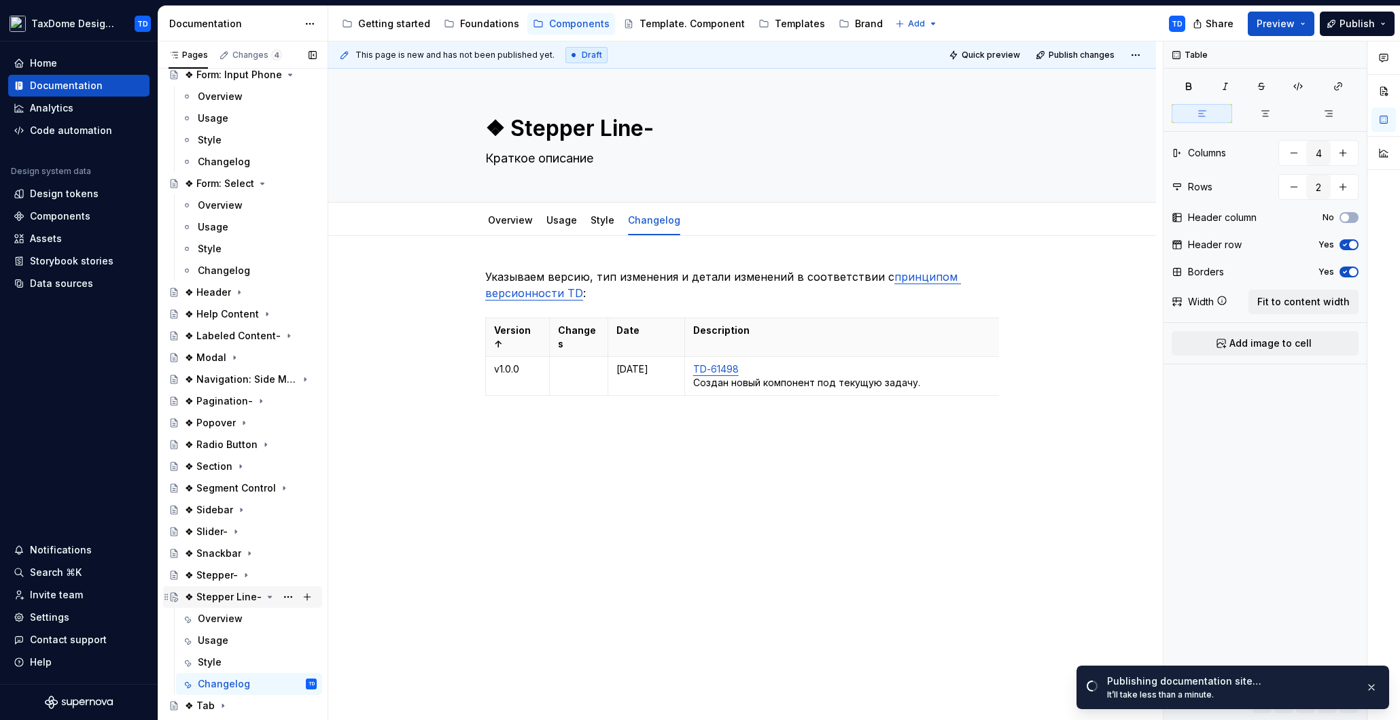
click at [216, 597] on div "❖ Stepper Line-" at bounding box center [223, 597] width 77 height 14
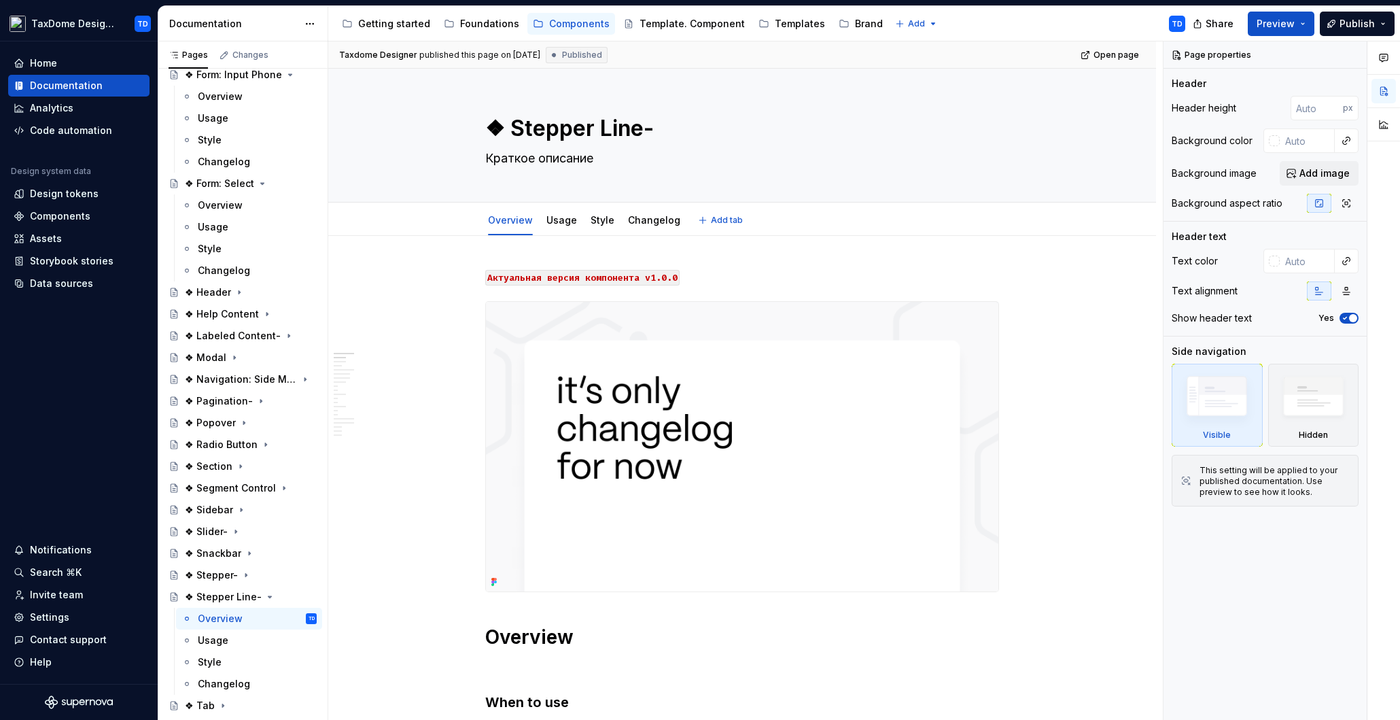
type textarea "*"
